Goal: Task Accomplishment & Management: Manage account settings

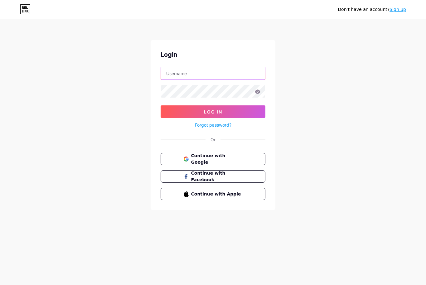
click at [219, 77] on input "text" at bounding box center [213, 73] width 104 height 12
type input "timelessreflection"
click at [213, 112] on button "Log In" at bounding box center [213, 111] width 105 height 12
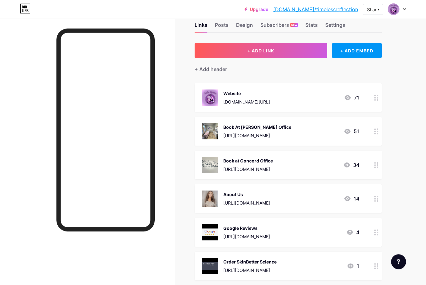
scroll to position [15, 0]
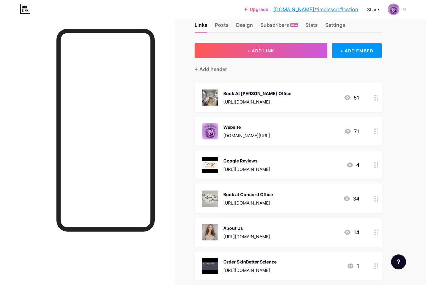
click at [258, 162] on div "Google Reviews" at bounding box center [246, 160] width 47 height 7
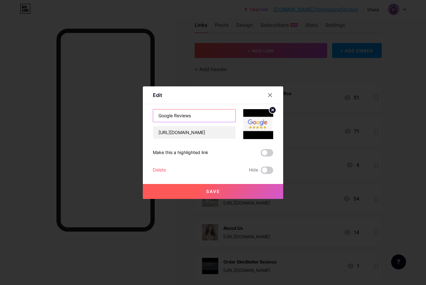
click at [158, 122] on input "Google Reviews" at bounding box center [194, 115] width 82 height 12
type input "5 Star Google Reviews"
click at [217, 194] on span "Save" at bounding box center [213, 191] width 14 height 5
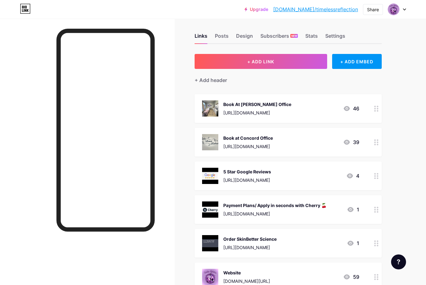
scroll to position [11, 0]
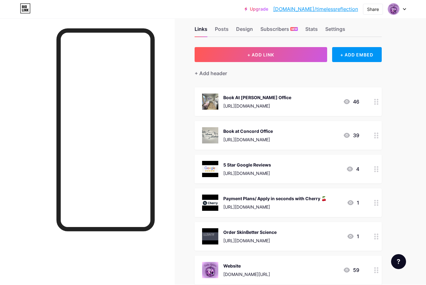
click at [399, 192] on div "Links Posts Design Subscribers NEW Stats Settings + ADD LINK + ADD EMBED + Add …" at bounding box center [204, 227] width 408 height 439
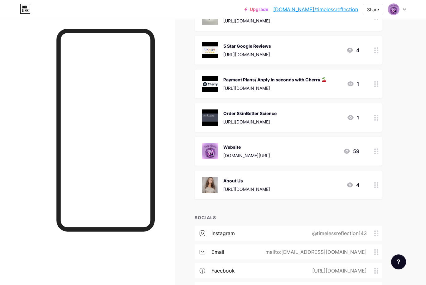
scroll to position [152, 0]
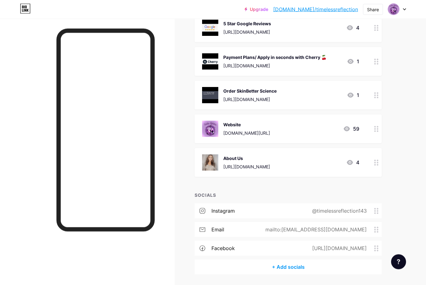
click at [309, 230] on div "mailto:[EMAIL_ADDRESS][DOMAIN_NAME]" at bounding box center [314, 229] width 119 height 7
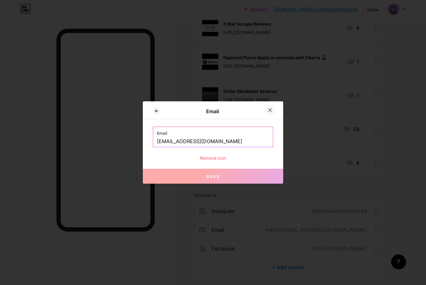
click at [274, 116] on div at bounding box center [269, 109] width 11 height 11
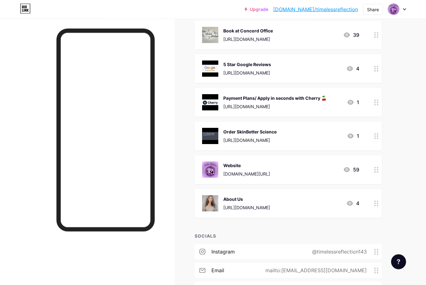
scroll to position [0, 0]
